Goal: Information Seeking & Learning: Learn about a topic

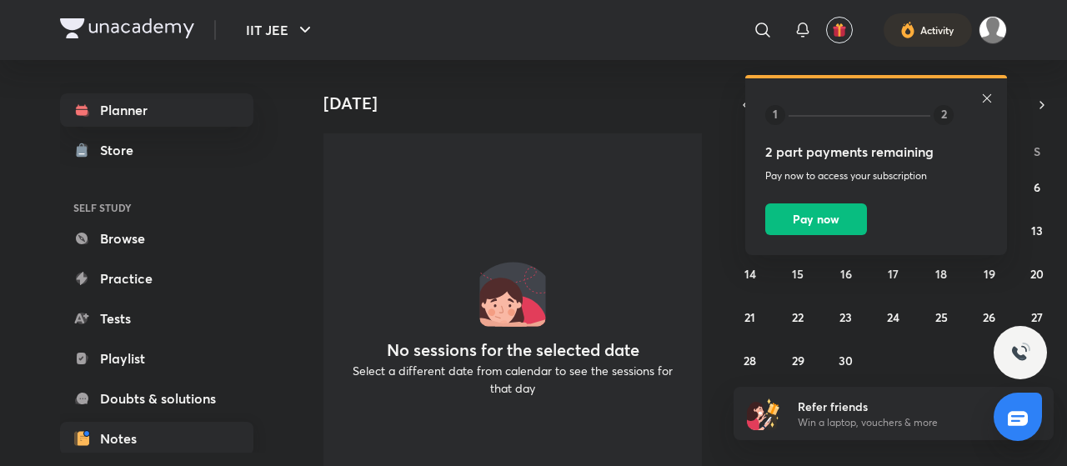
click at [145, 432] on link "Notes" at bounding box center [156, 438] width 193 height 33
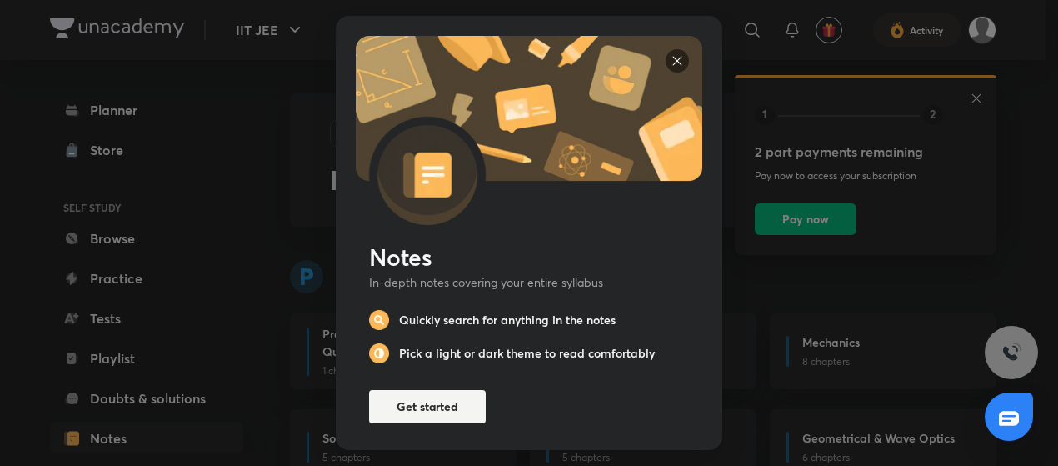
click at [677, 54] on img at bounding box center [677, 60] width 23 height 23
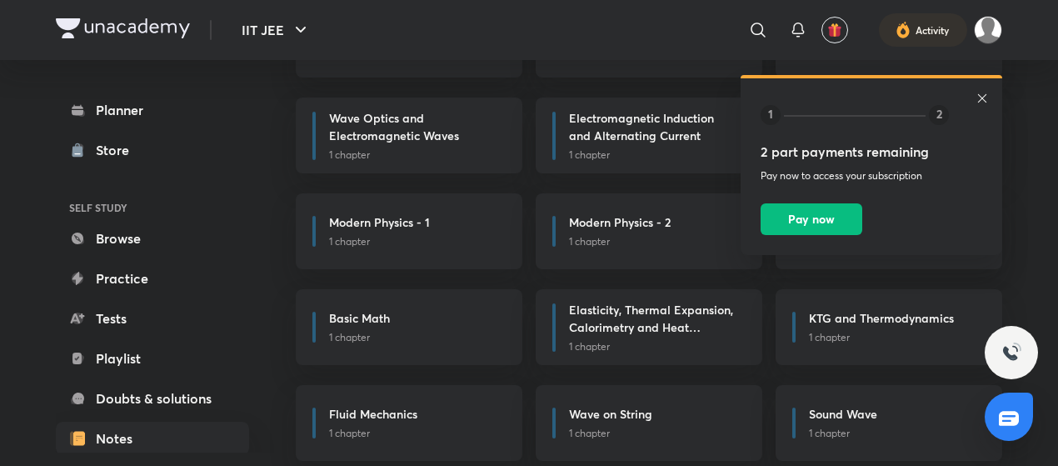
scroll to position [792, 0]
click at [676, 231] on div "Modern Physics - 2" at bounding box center [655, 222] width 173 height 21
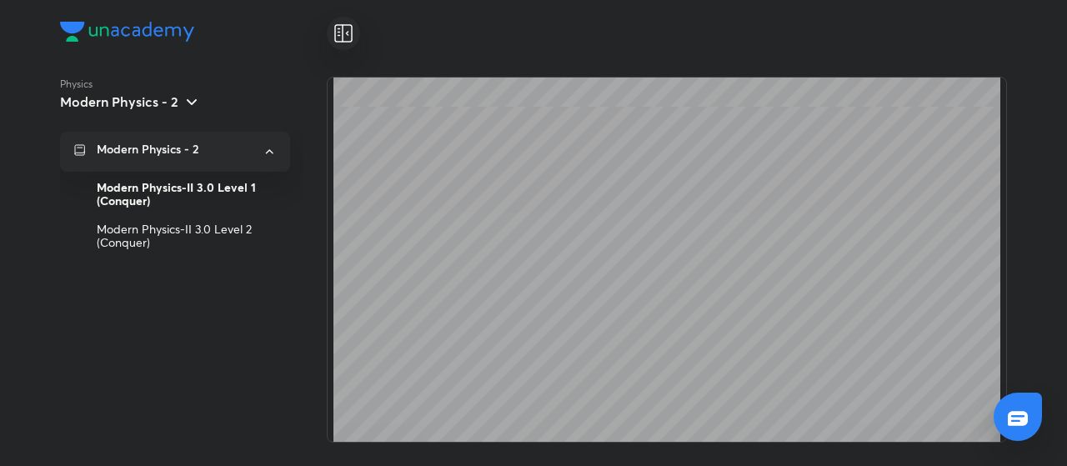
scroll to position [25492, 0]
click at [224, 215] on div "Modern Physics-II 3.0 Level 2 (Conquer)" at bounding box center [187, 236] width 180 height 42
